Goal: Obtain resource: Obtain resource

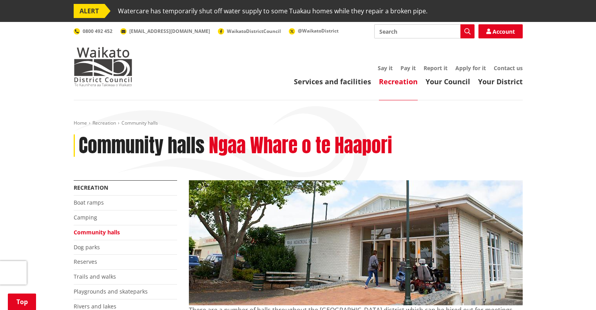
scroll to position [1536, 0]
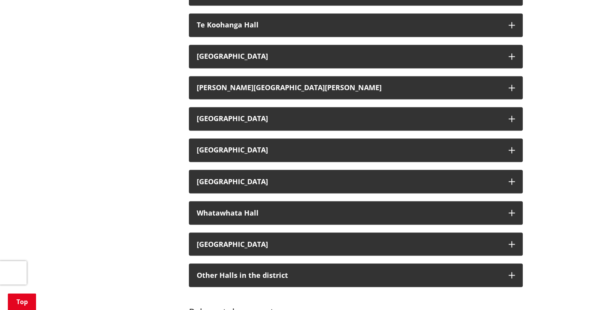
scroll to position [1333, 0]
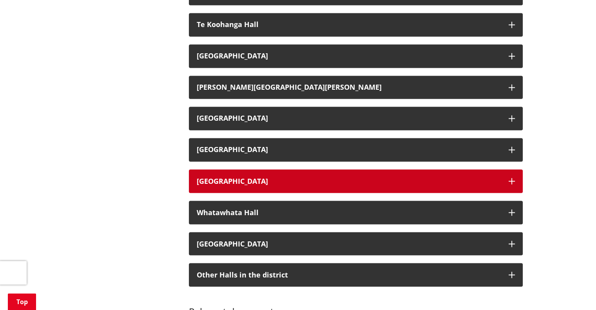
click at [327, 186] on button "[GEOGRAPHIC_DATA]" at bounding box center [356, 181] width 334 height 24
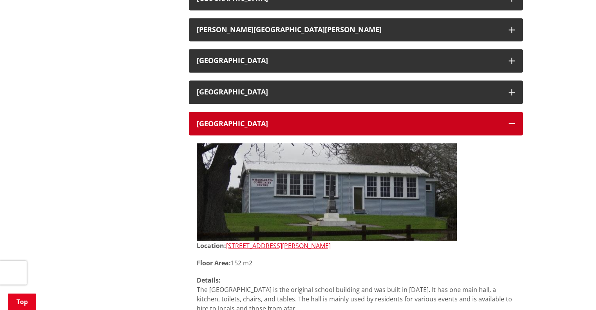
scroll to position [1391, 0]
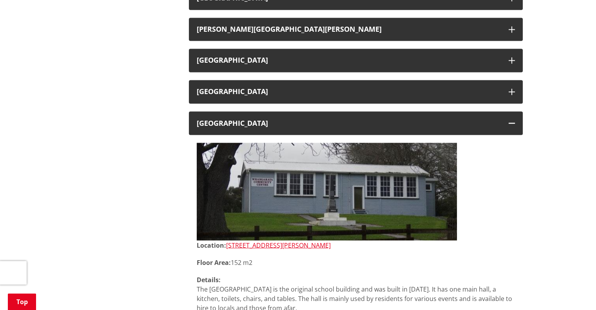
click at [353, 192] on img at bounding box center [327, 192] width 260 height 98
